Goal: Transaction & Acquisition: Obtain resource

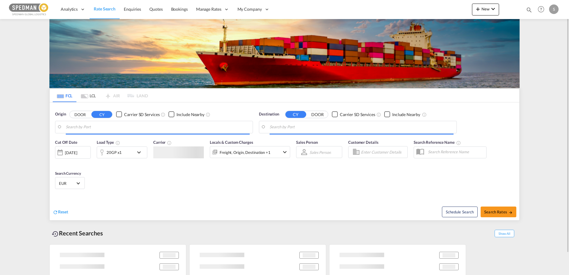
type input "[GEOGRAPHIC_DATA], NOOSL"
type input "Busan, KRPUS"
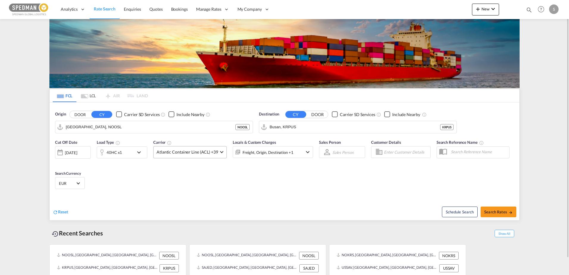
click at [201, 149] on md-select-value "Atlantic Container Line (ACL) +39" at bounding box center [190, 152] width 73 height 12
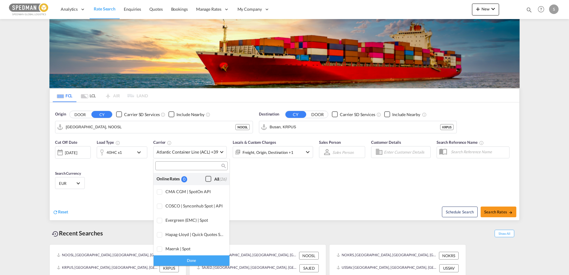
click at [205, 178] on div "Checkbox No Ink" at bounding box center [208, 179] width 6 height 6
click at [189, 259] on div "Done" at bounding box center [192, 260] width 76 height 10
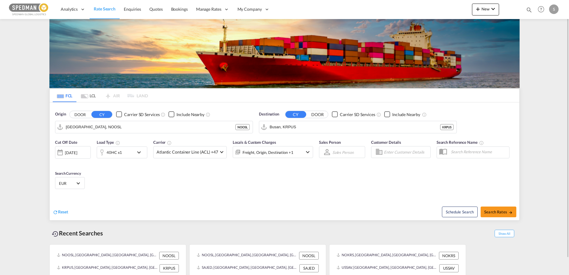
click at [123, 154] on div "40HC x1" at bounding box center [115, 152] width 37 height 12
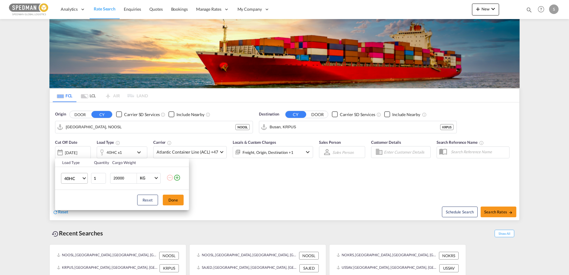
click at [85, 176] on md-select-value "40HC" at bounding box center [76, 178] width 24 height 10
click at [75, 153] on md-option "20GP" at bounding box center [80, 150] width 40 height 14
click at [182, 123] on div "Load Type Quantity Cargo Weight 20GP 1 20000 KG KG Load type addition is restri…" at bounding box center [284, 137] width 569 height 275
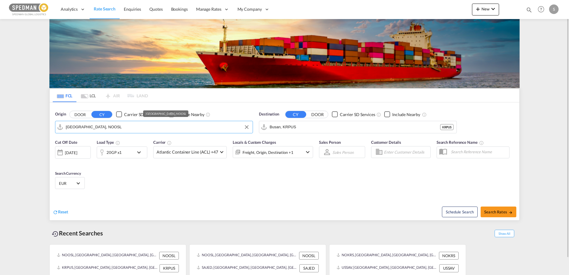
click at [182, 124] on input "[GEOGRAPHIC_DATA], NOOSL" at bounding box center [158, 127] width 184 height 9
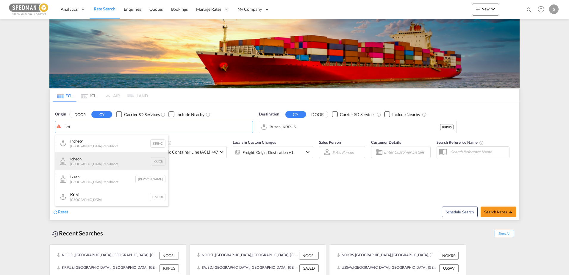
scroll to position [71, 0]
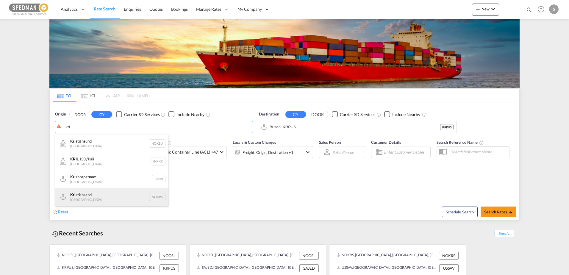
click at [99, 190] on div "Kri stiansand Norway NOKRS" at bounding box center [111, 197] width 113 height 18
type input "[GEOGRAPHIC_DATA], NOKRS"
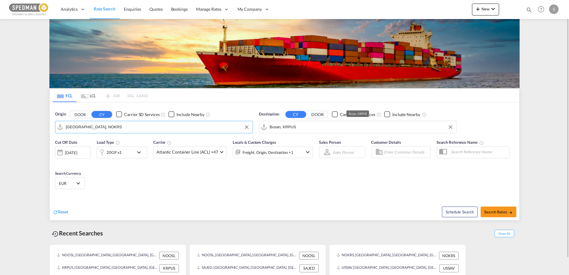
click at [300, 129] on input "Busan, KRPUS" at bounding box center [362, 127] width 184 height 9
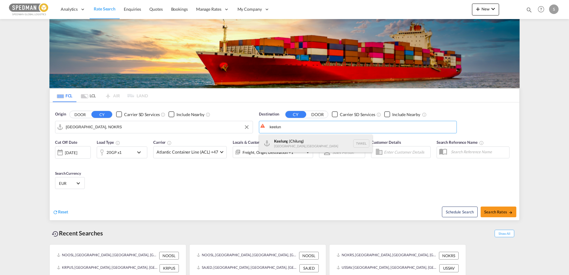
click at [304, 149] on div "Keelun g ([GEOGRAPHIC_DATA]) [GEOGRAPHIC_DATA], Province of [GEOGRAPHIC_DATA] T…" at bounding box center [315, 144] width 113 height 18
type input "Keelung (Chilung), TWKEL"
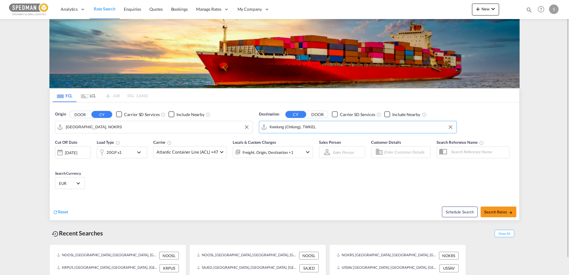
click at [73, 186] on md-select-value "EUR" at bounding box center [69, 183] width 23 height 8
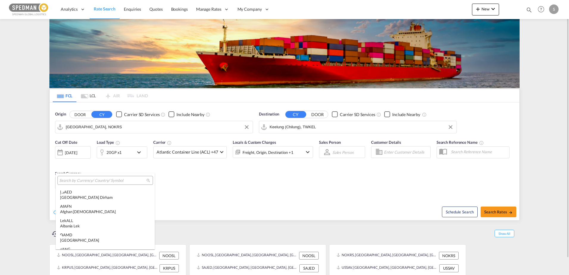
scroll to position [598, 0]
type md-option "EUR"
type md-option "MRU"
type md-option "UGX"
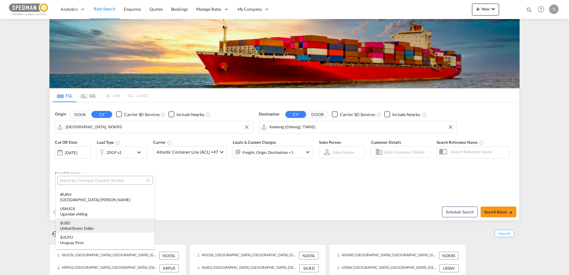
click at [89, 228] on div "United States Dollar" at bounding box center [105, 228] width 90 height 5
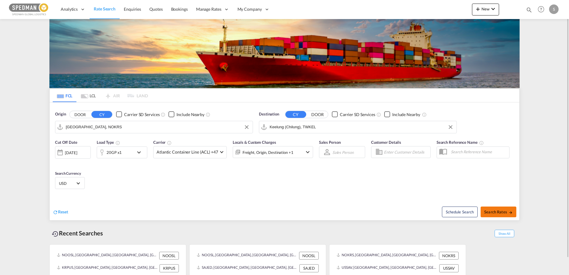
click at [494, 213] on span "Search Rates" at bounding box center [498, 212] width 29 height 5
type input "NOKRS to TWKEL / [DATE]"
